Goal: Book appointment/travel/reservation

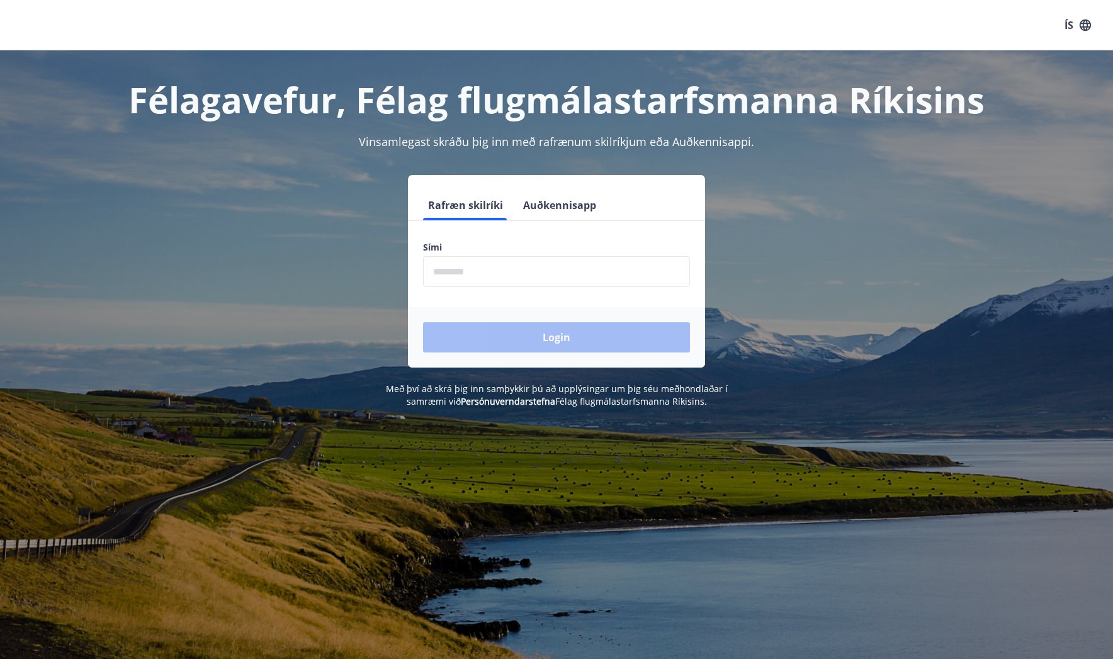
click at [502, 269] on input "phone" at bounding box center [556, 271] width 267 height 31
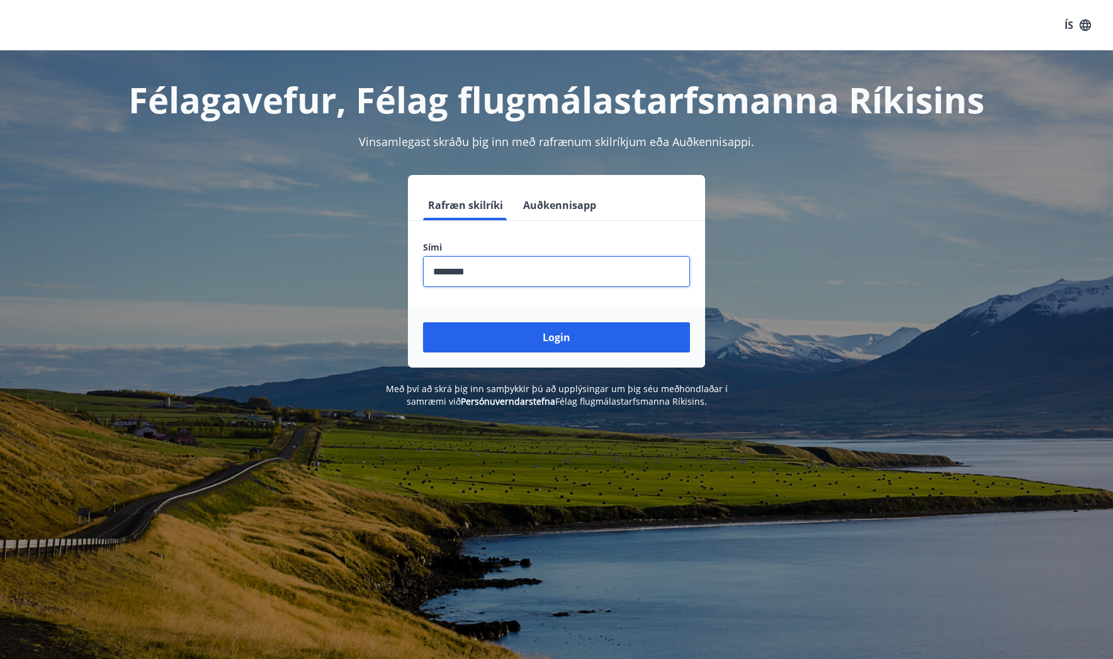
type input "********"
click at [423, 322] on button "Login" at bounding box center [556, 337] width 267 height 30
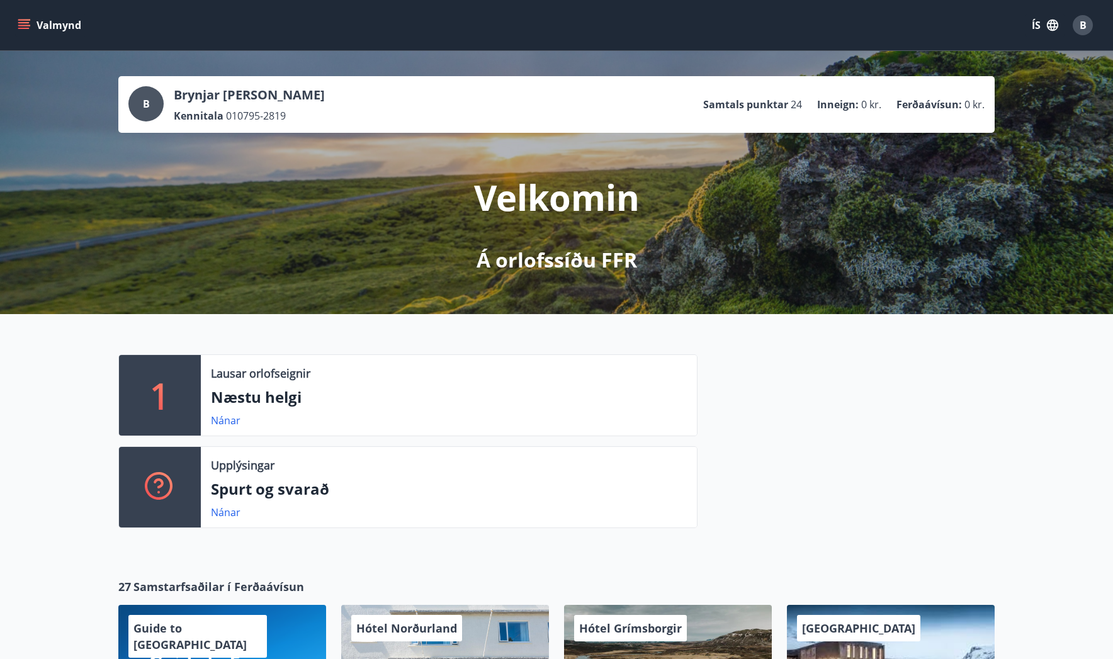
click at [960, 48] on div "Valmynd ÍS B" at bounding box center [556, 25] width 1113 height 50
click at [228, 418] on link "Nánar" at bounding box center [226, 420] width 30 height 14
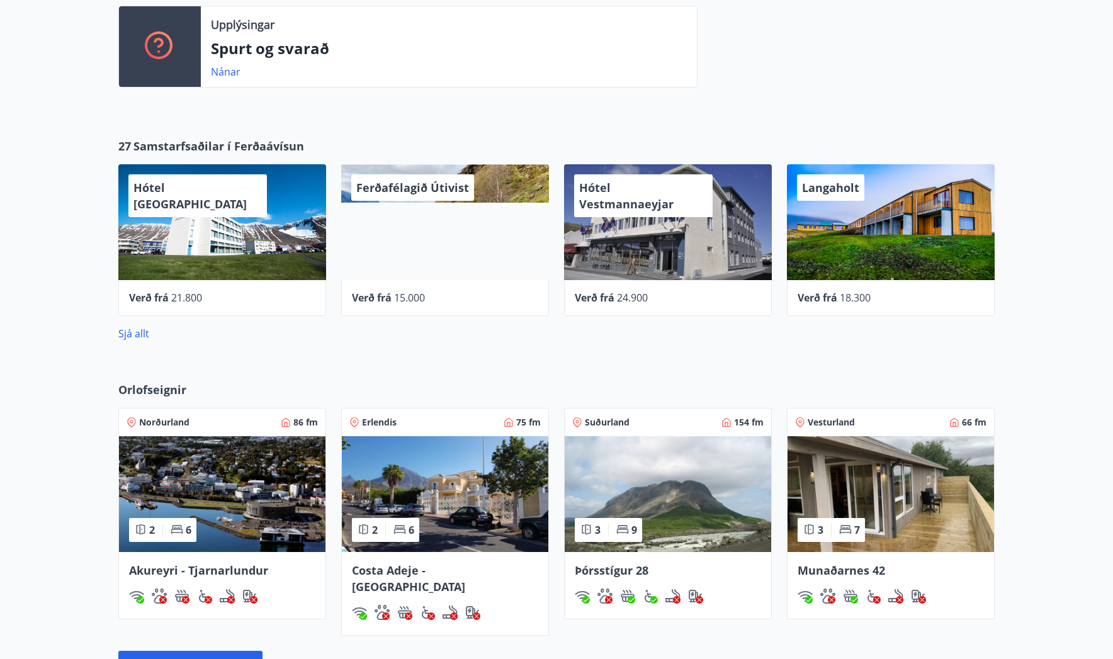
scroll to position [622, 0]
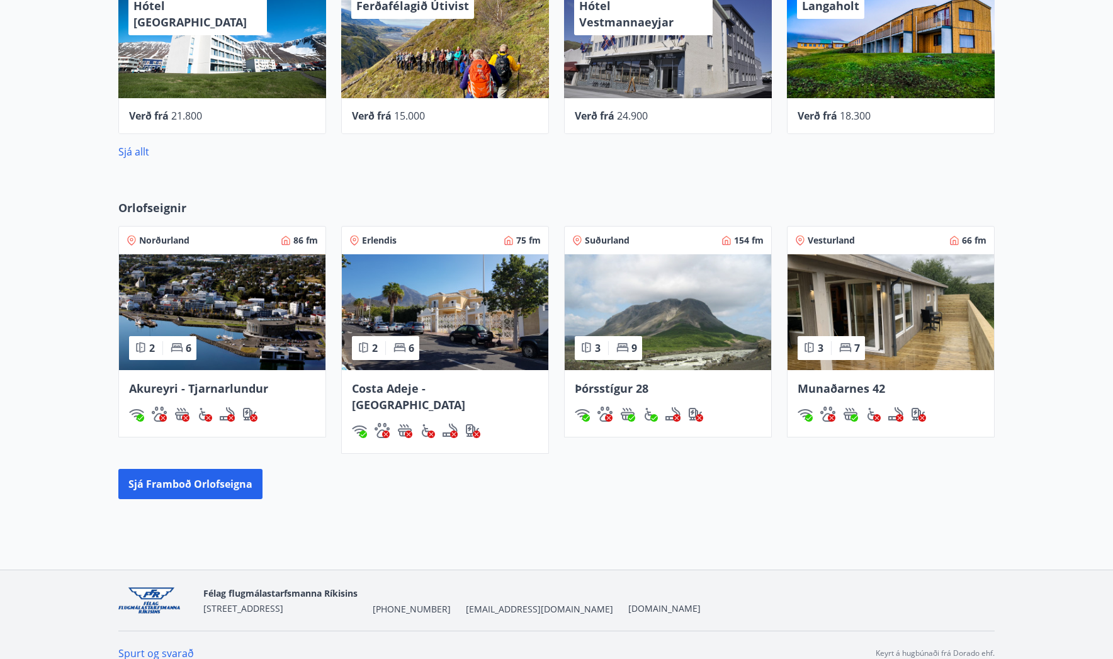
click at [666, 314] on img at bounding box center [668, 312] width 206 height 116
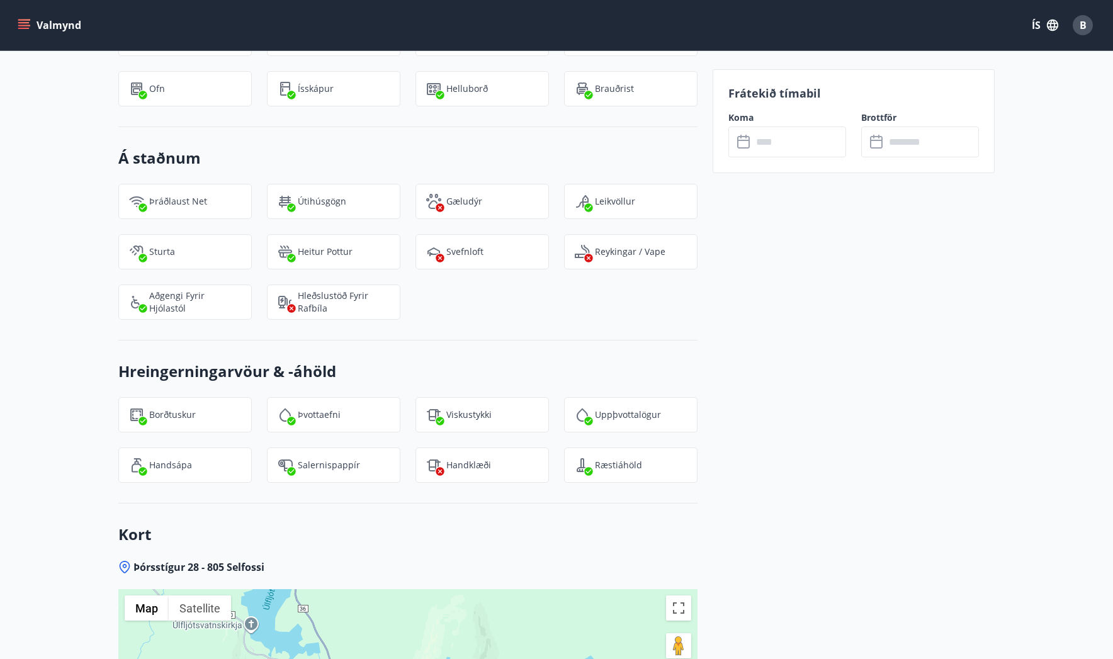
scroll to position [1447, 0]
click at [766, 136] on input "text" at bounding box center [799, 141] width 94 height 31
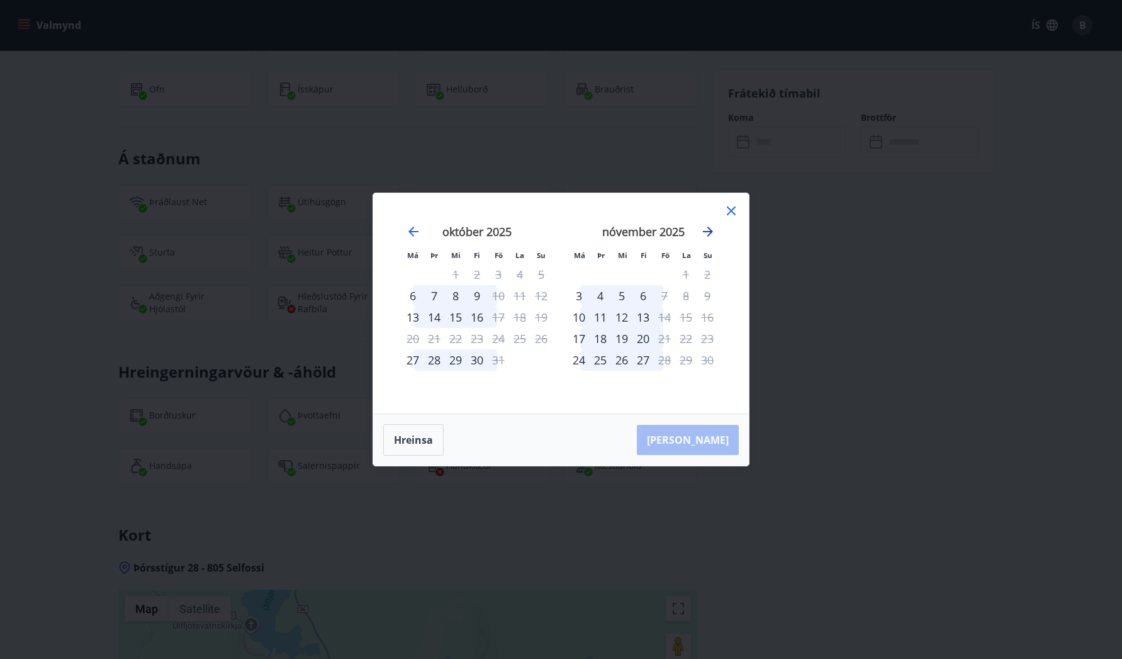
click at [702, 232] on icon "Move forward to switch to the next month." at bounding box center [707, 231] width 15 height 15
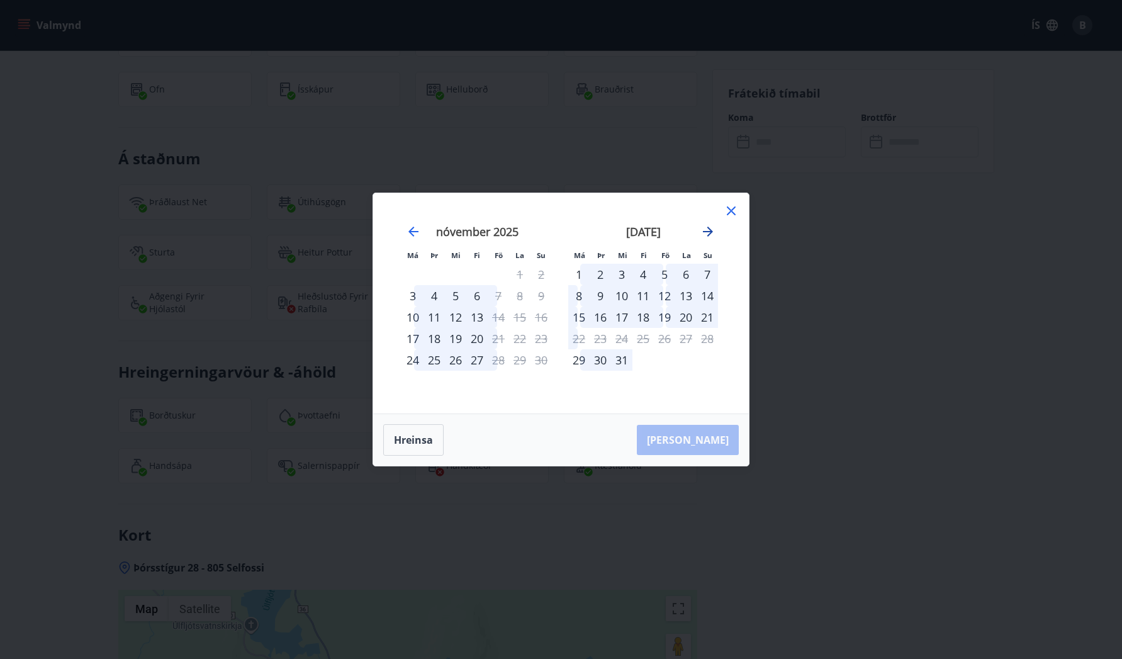
click at [702, 232] on icon "Move forward to switch to the next month." at bounding box center [707, 231] width 15 height 15
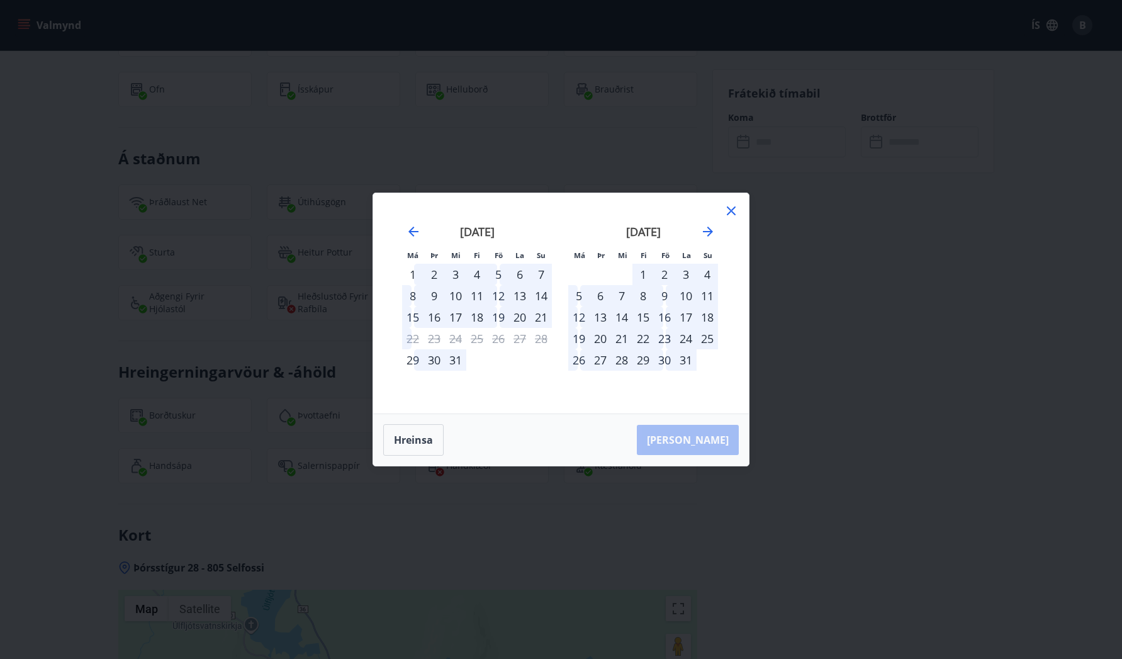
click at [669, 319] on div "16" at bounding box center [664, 316] width 21 height 21
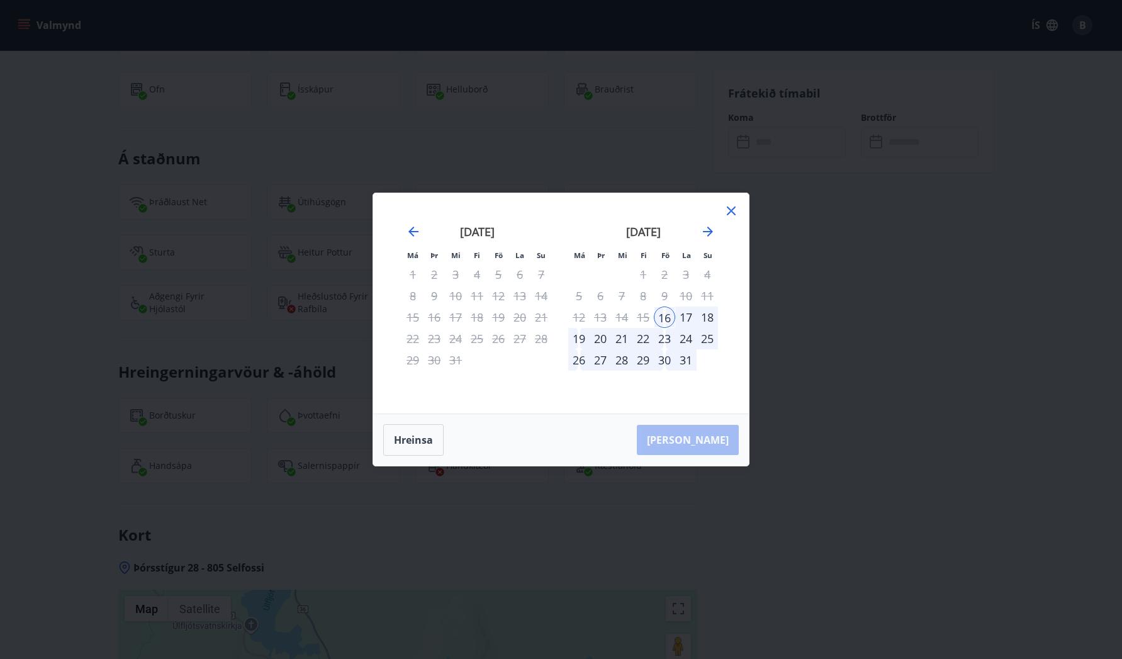
click at [582, 337] on div "19" at bounding box center [578, 338] width 21 height 21
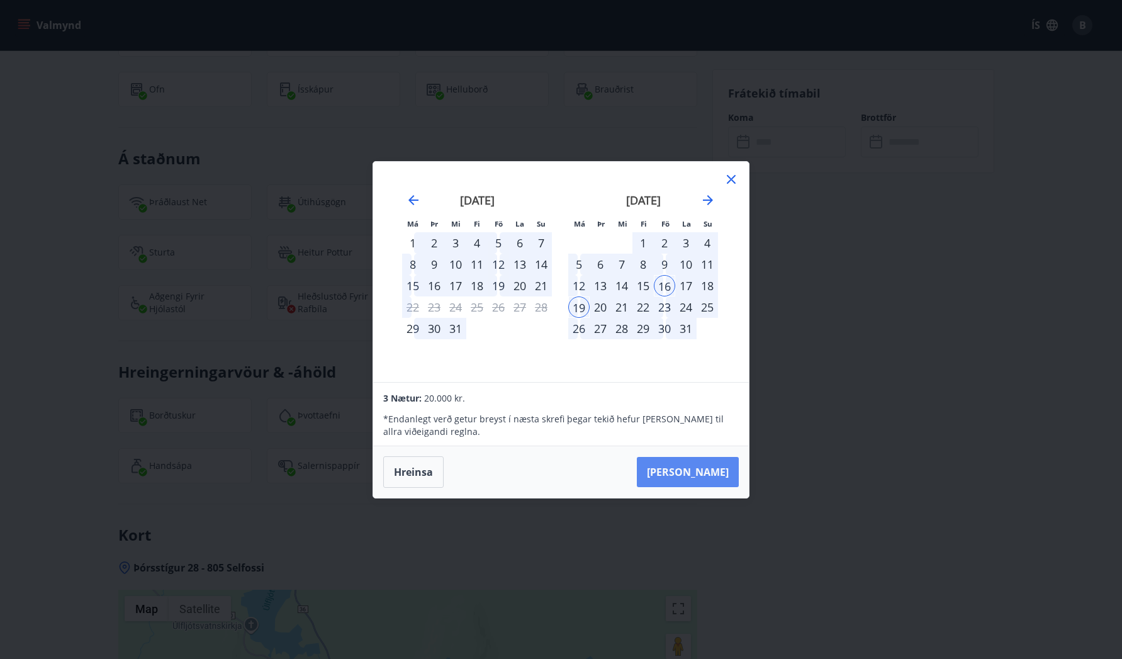
click at [708, 468] on button "Taka Frá" at bounding box center [688, 472] width 102 height 30
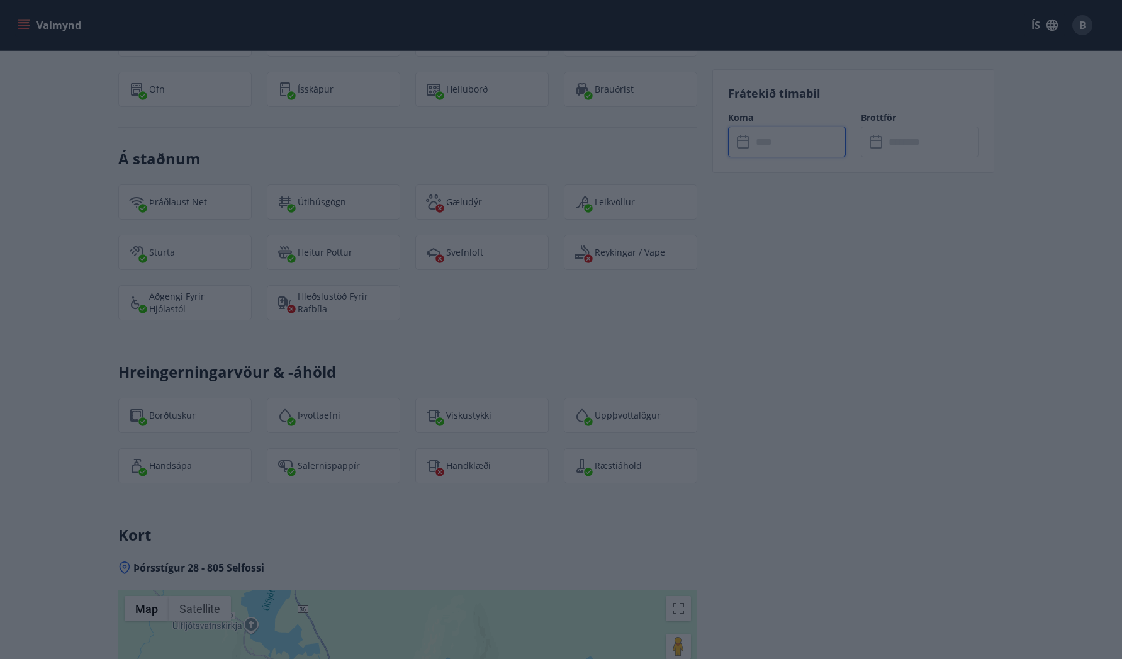
type input "******"
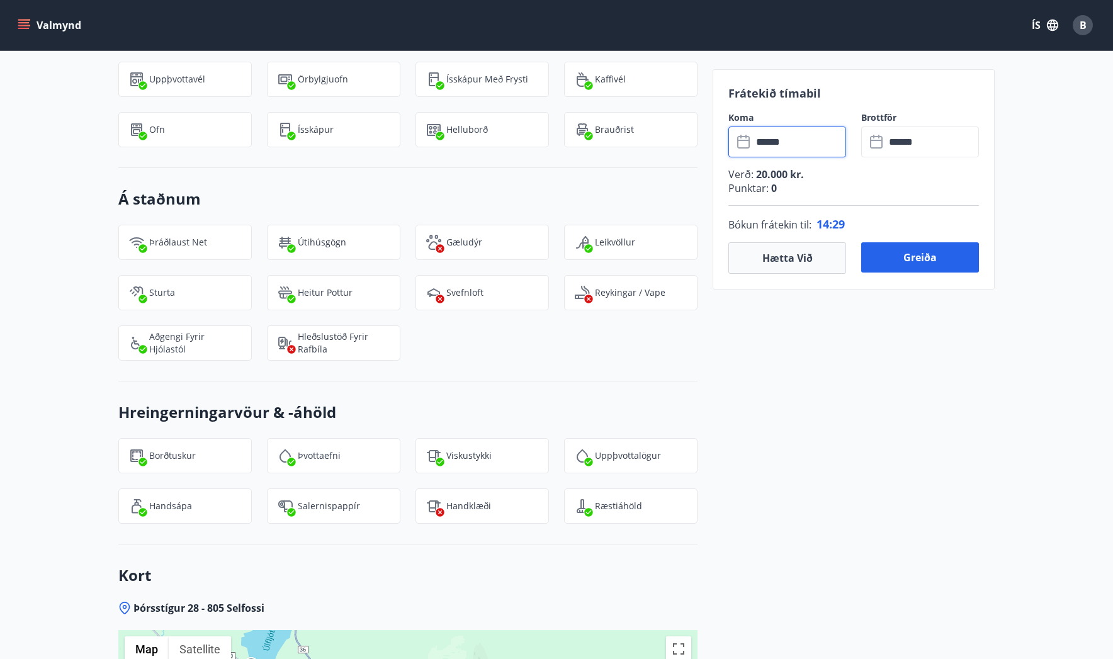
scroll to position [1385, 0]
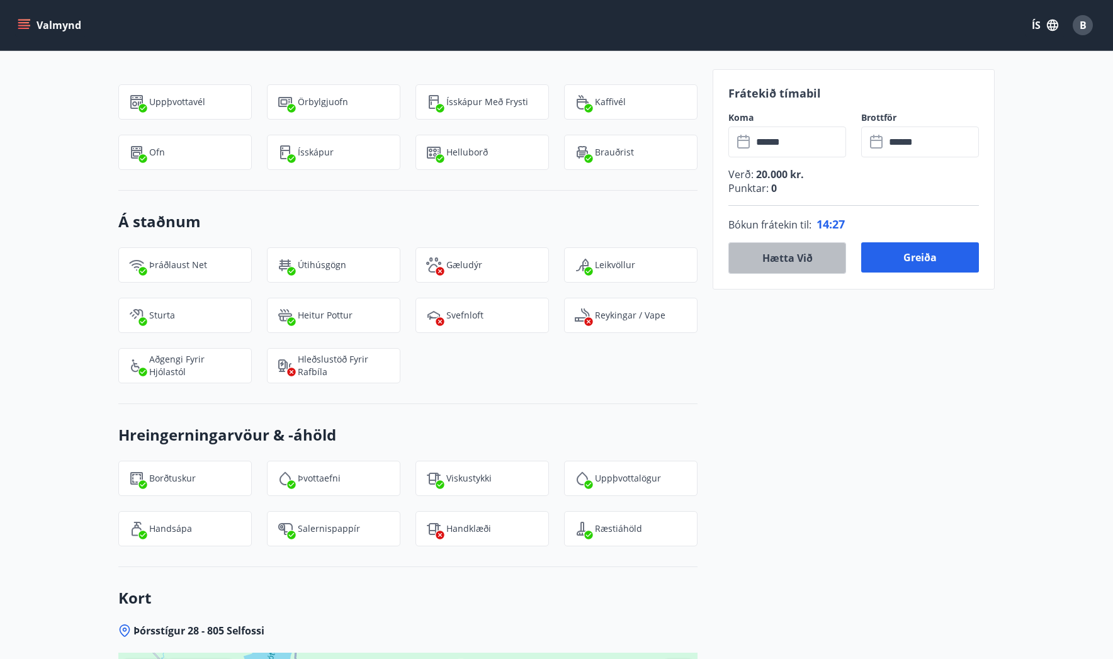
click at [811, 264] on button "Hætta við" at bounding box center [787, 257] width 118 height 31
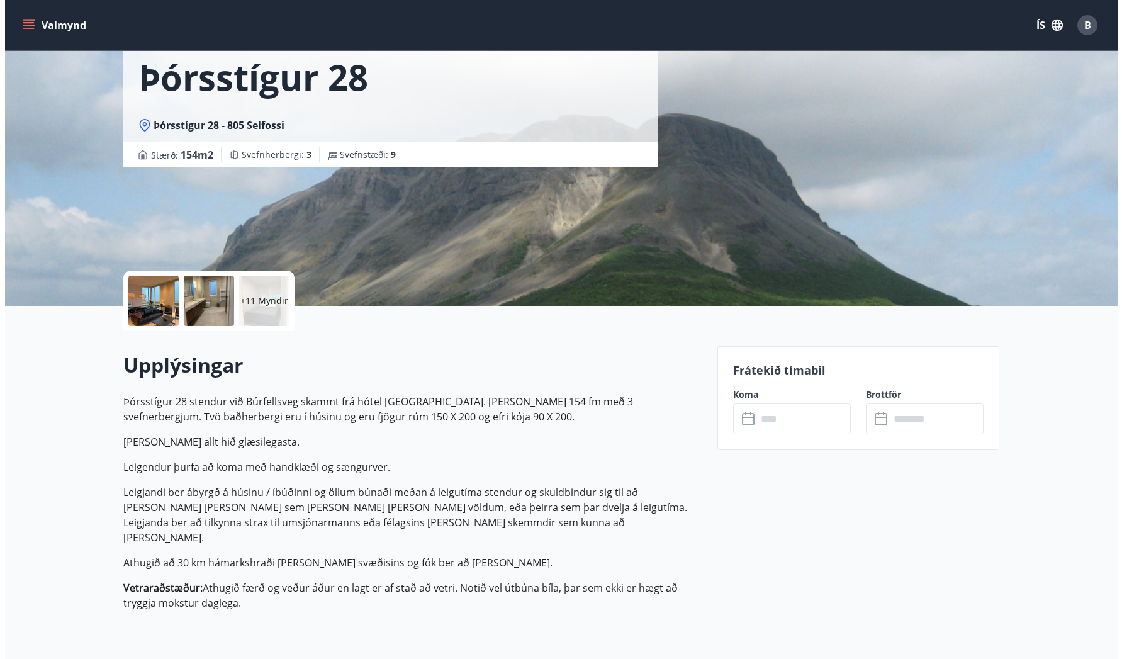
scroll to position [0, 0]
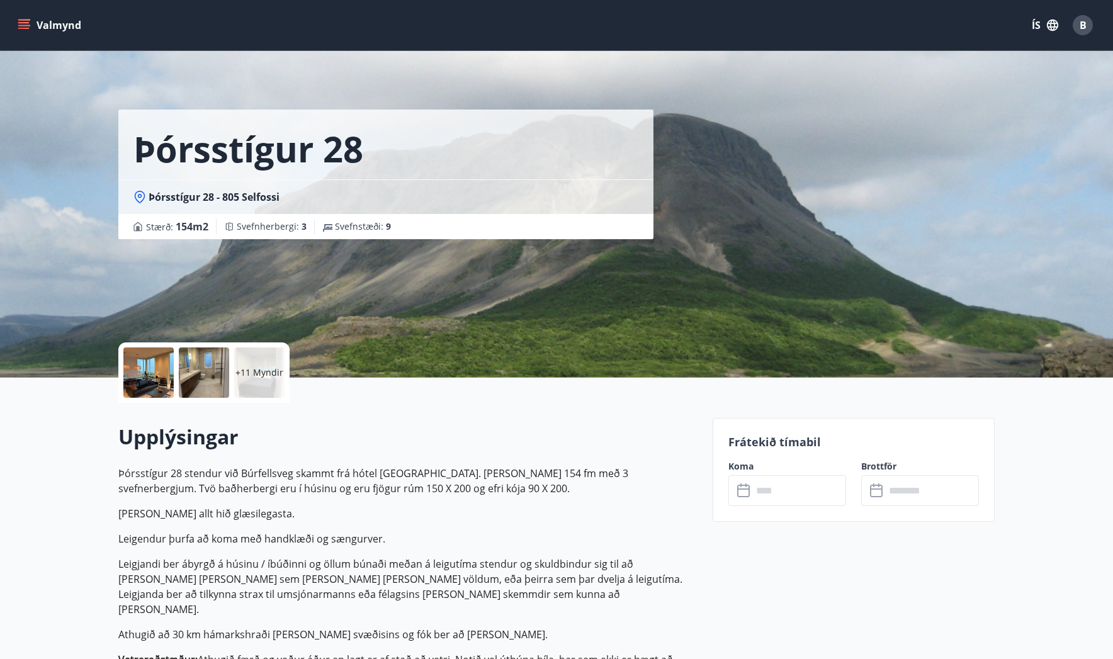
click at [135, 358] on div at bounding box center [148, 372] width 50 height 50
click at [760, 476] on input "text" at bounding box center [799, 490] width 94 height 31
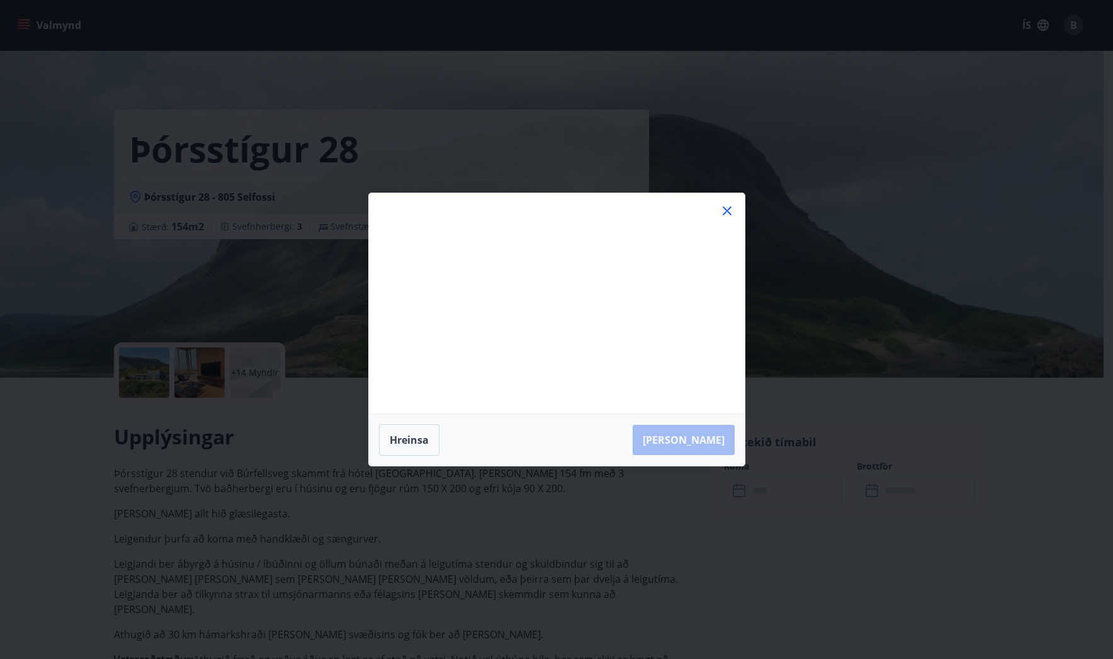
click at [783, 480] on div "Má Þr Mi Fi Fö La Su Má Þr Mi Fi Fö La Su september 2025 1 2 3 4 5 6 7 8 9 10 1…" at bounding box center [556, 329] width 1113 height 659
